Goal: Navigation & Orientation: Find specific page/section

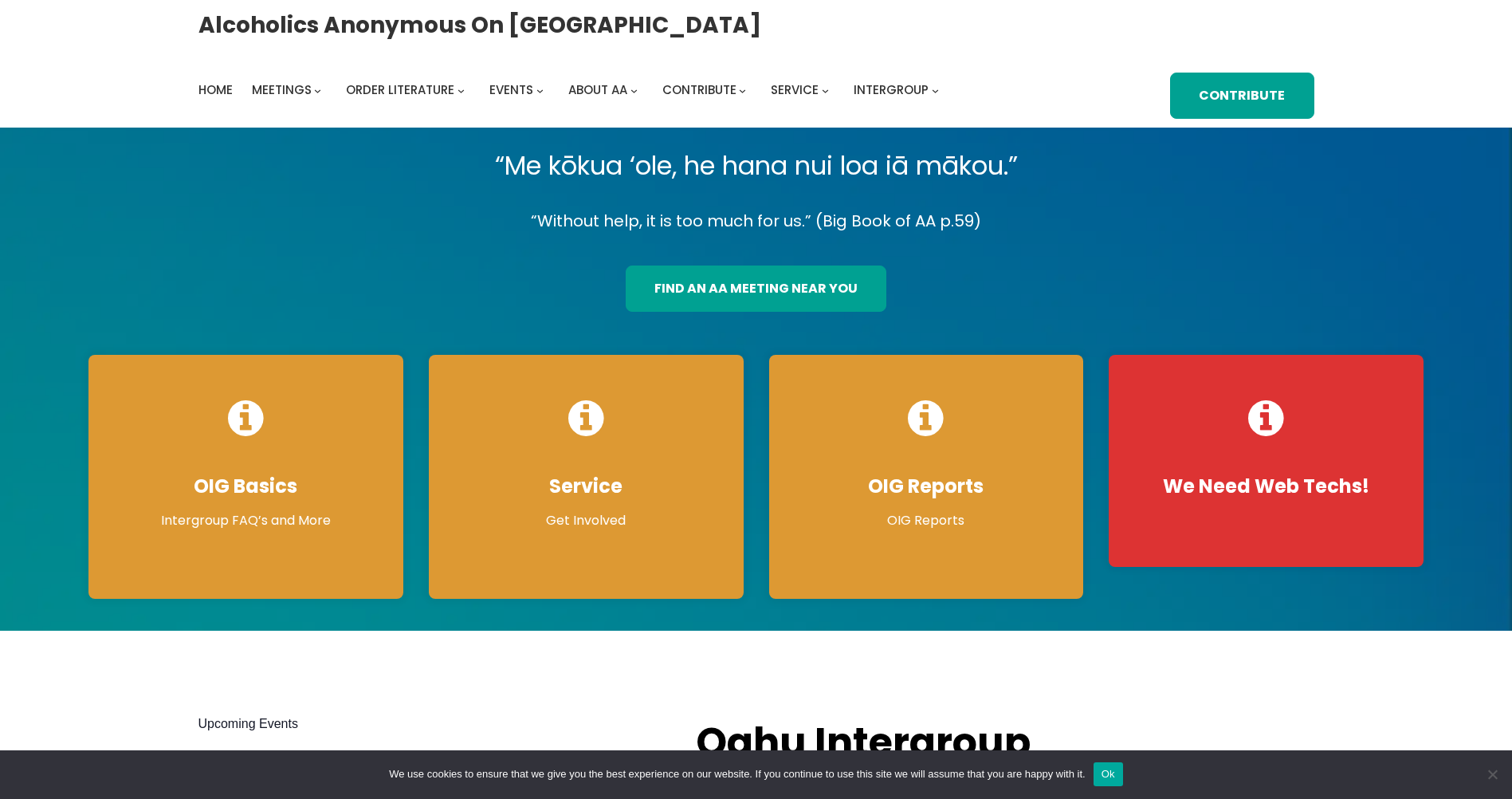
click at [1181, 189] on div "“Me kōkua ‘ole, he hana nui loa iā mākou.” “Without help, it is too much for us…" at bounding box center [755, 379] width 1360 height 471
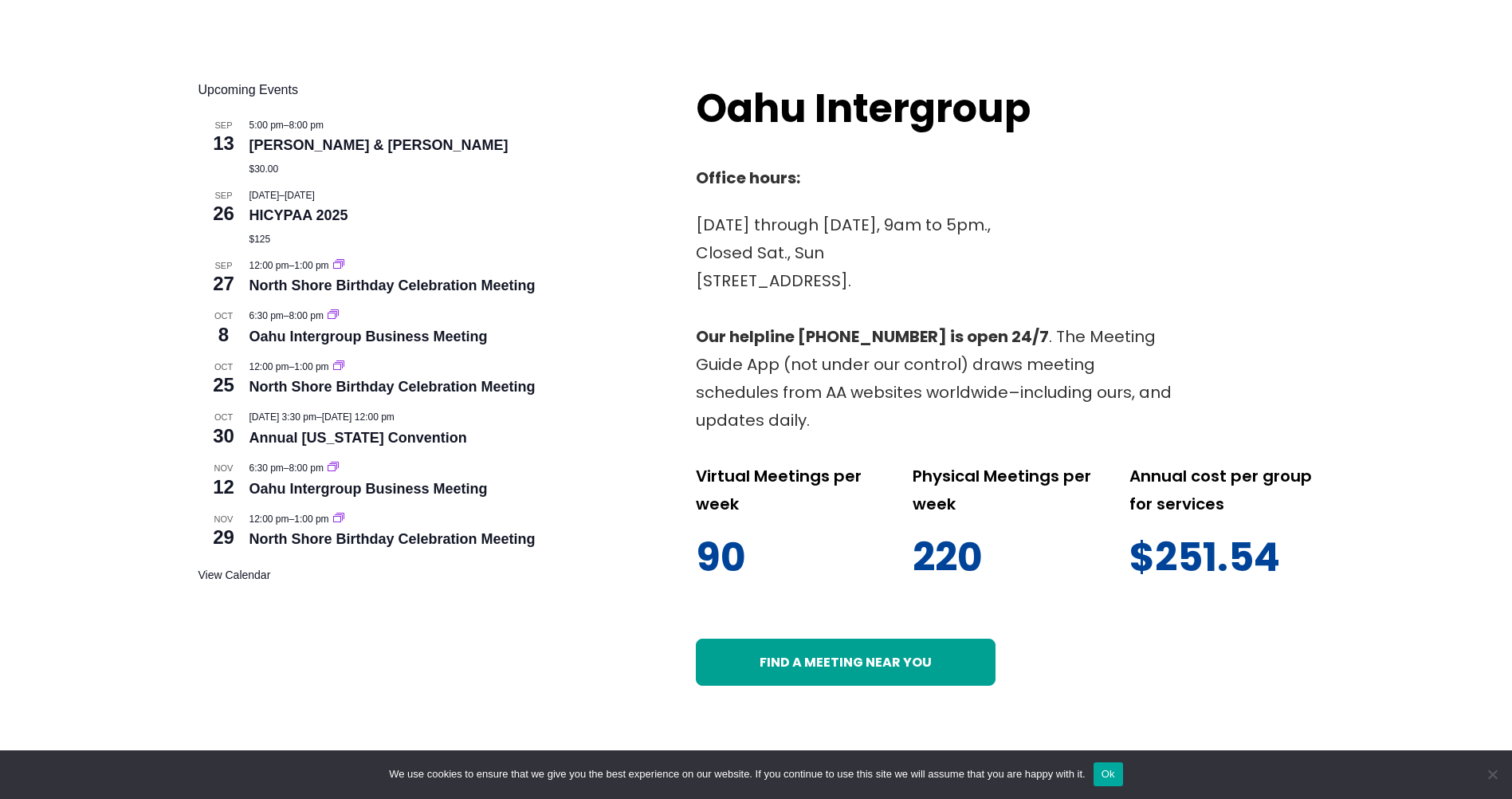
scroll to position [638, 0]
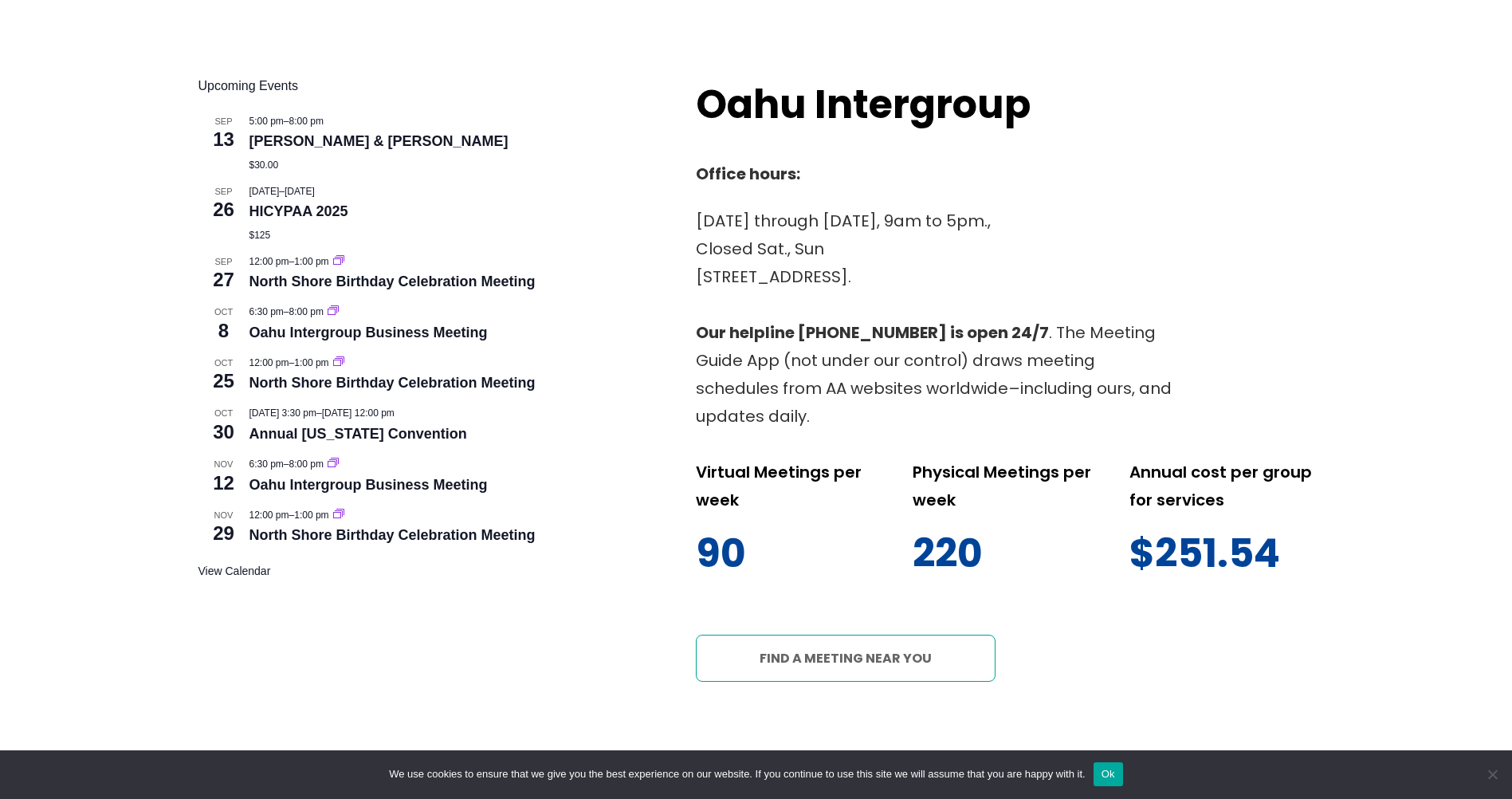
click at [849, 655] on link "Find a meeting near you" at bounding box center [845, 657] width 300 height 46
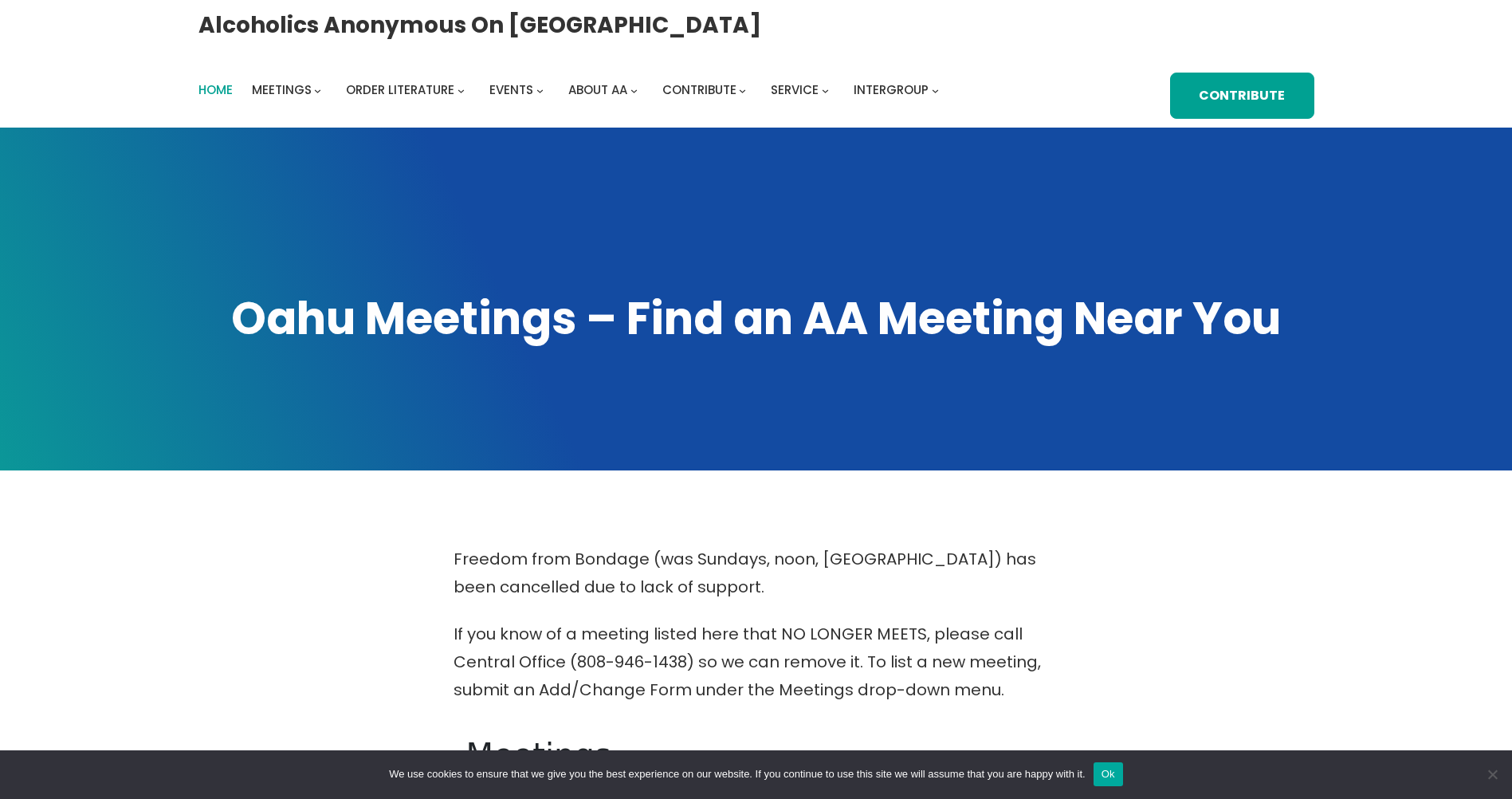
click at [219, 89] on span "Home" at bounding box center [215, 89] width 34 height 16
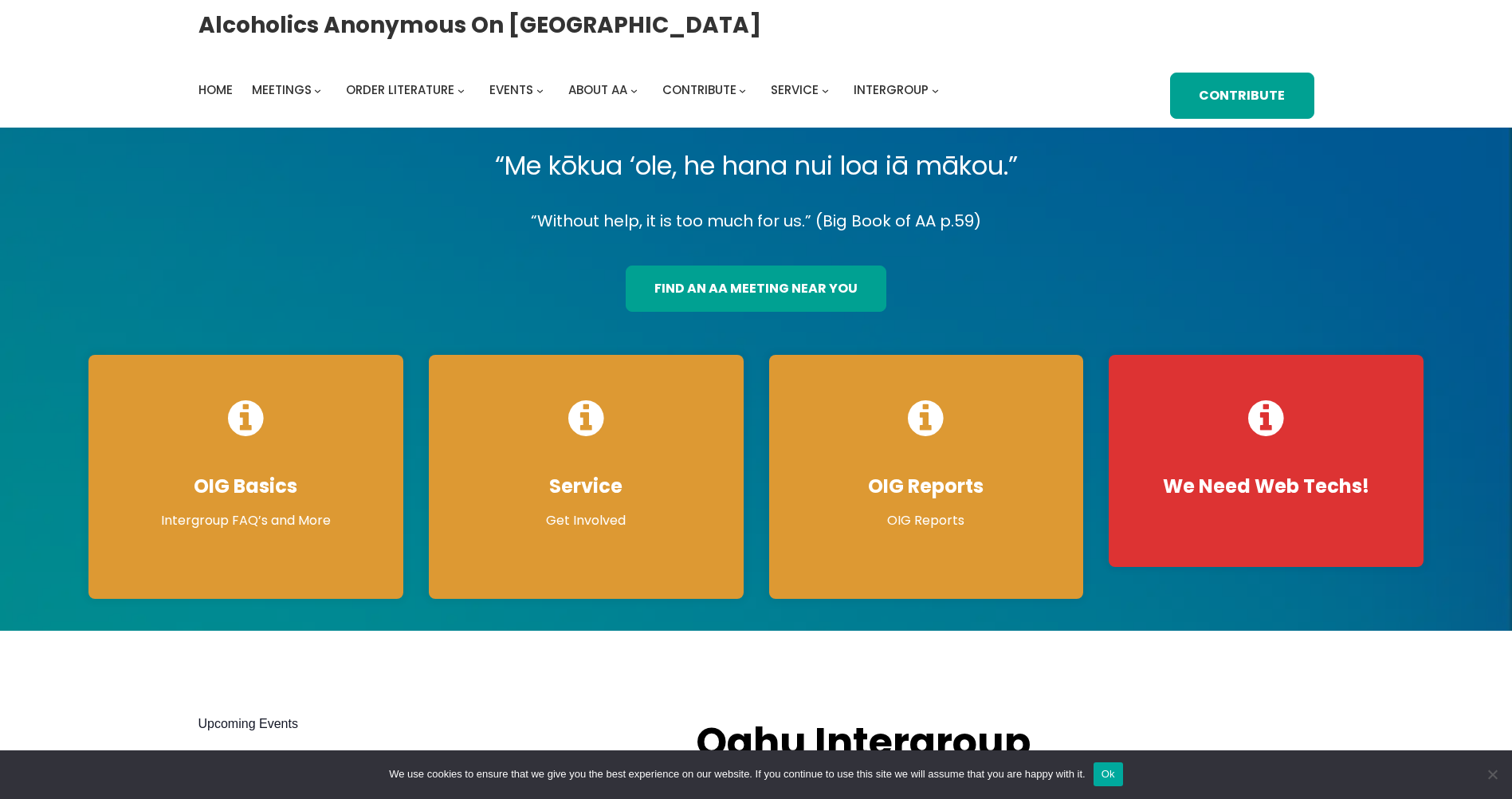
drag, startPoint x: 1324, startPoint y: 1, endPoint x: 1437, endPoint y: 45, distance: 121.3
click at [1437, 45] on div "Alcoholics Anonymous on Oahu Home Meetings Physical Meetings Online Meetings Pr…" at bounding box center [756, 64] width 1512 height 128
